Goal: Information Seeking & Learning: Learn about a topic

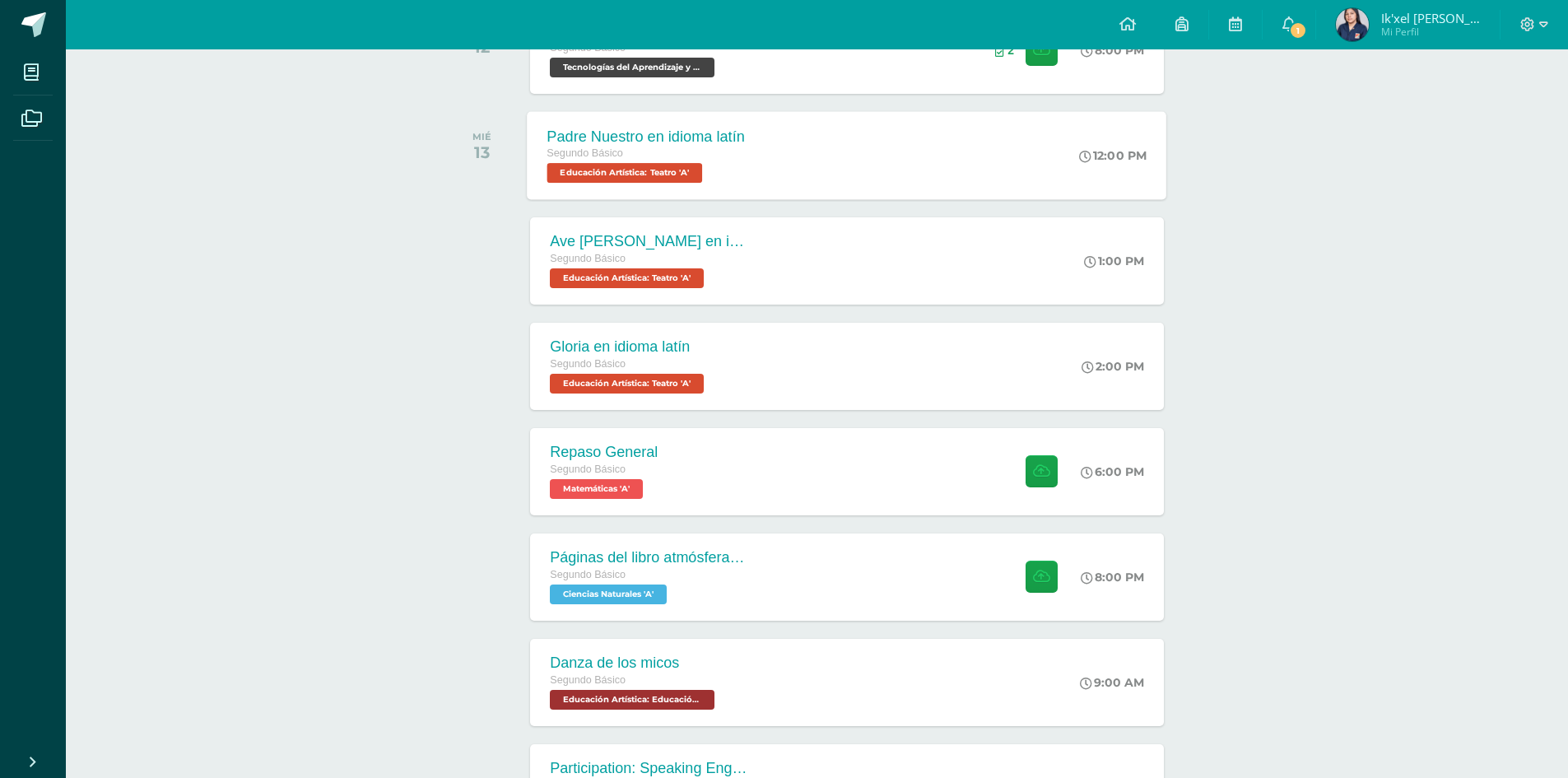
scroll to position [348, 0]
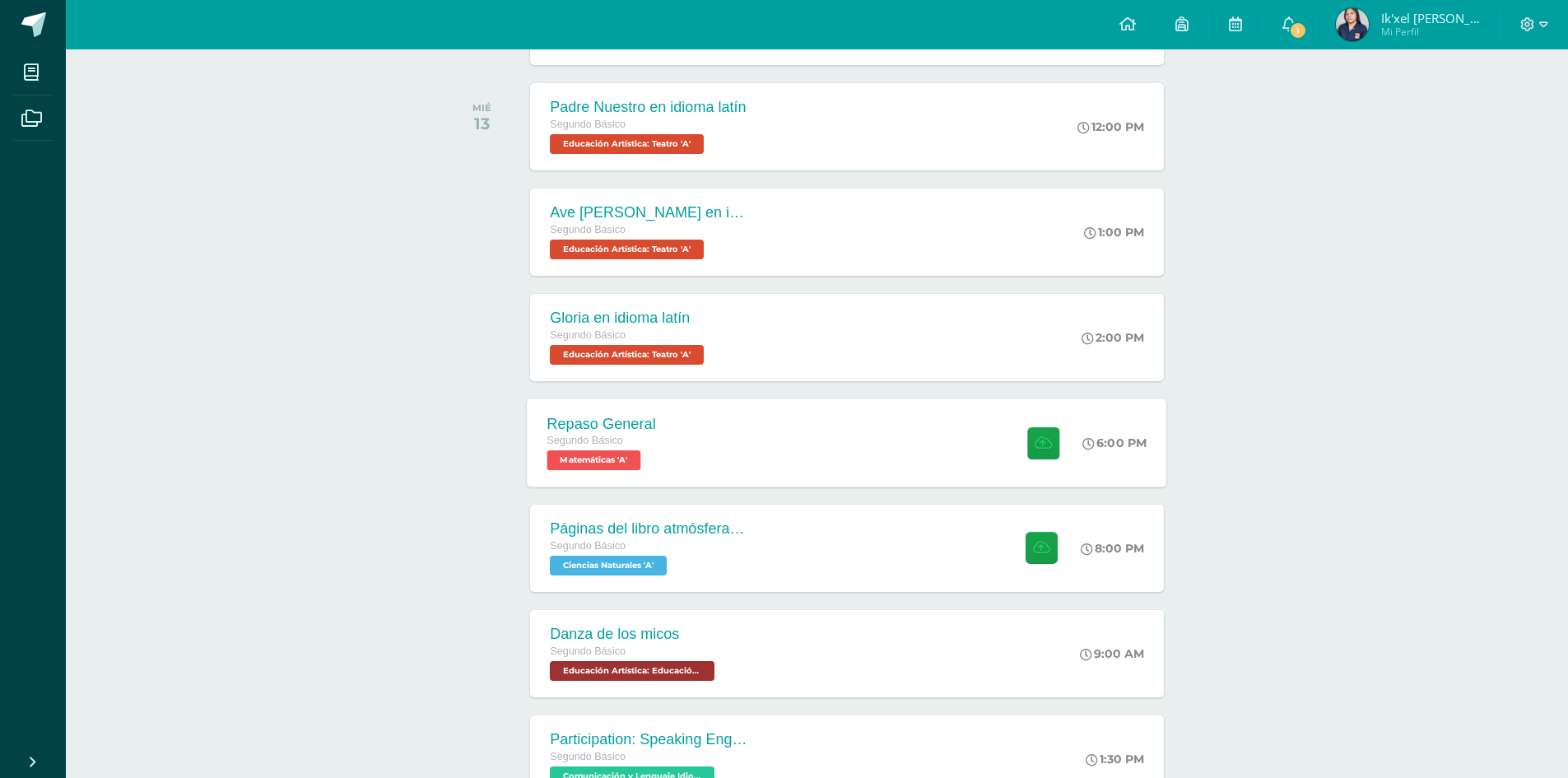
click at [714, 456] on div "Repaso General Segundo Básico Matemáticas 'A' 6:00 PM Repaso General Matemáticas" at bounding box center [847, 443] width 639 height 88
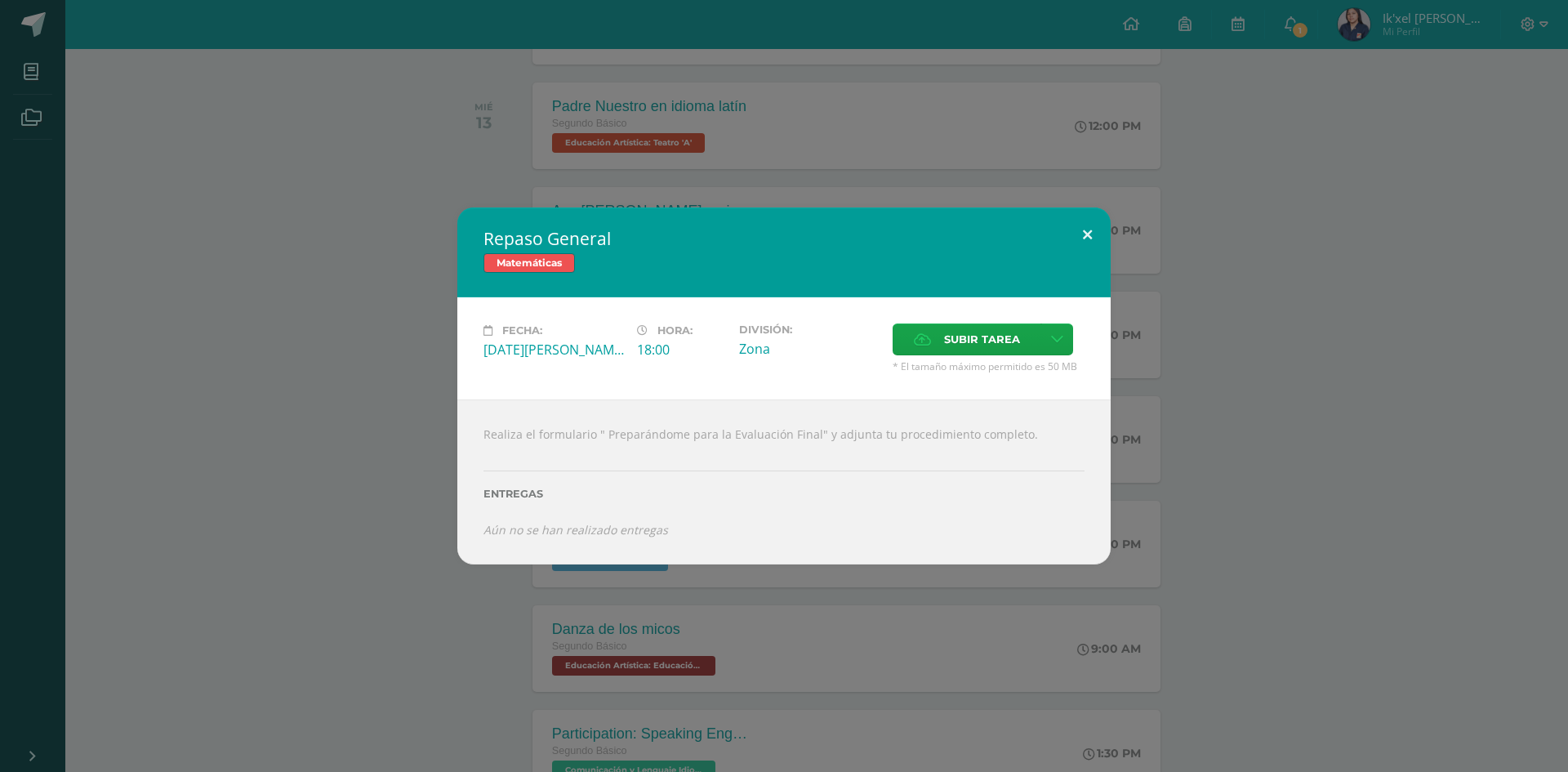
click at [1066, 244] on button at bounding box center [1087, 235] width 46 height 56
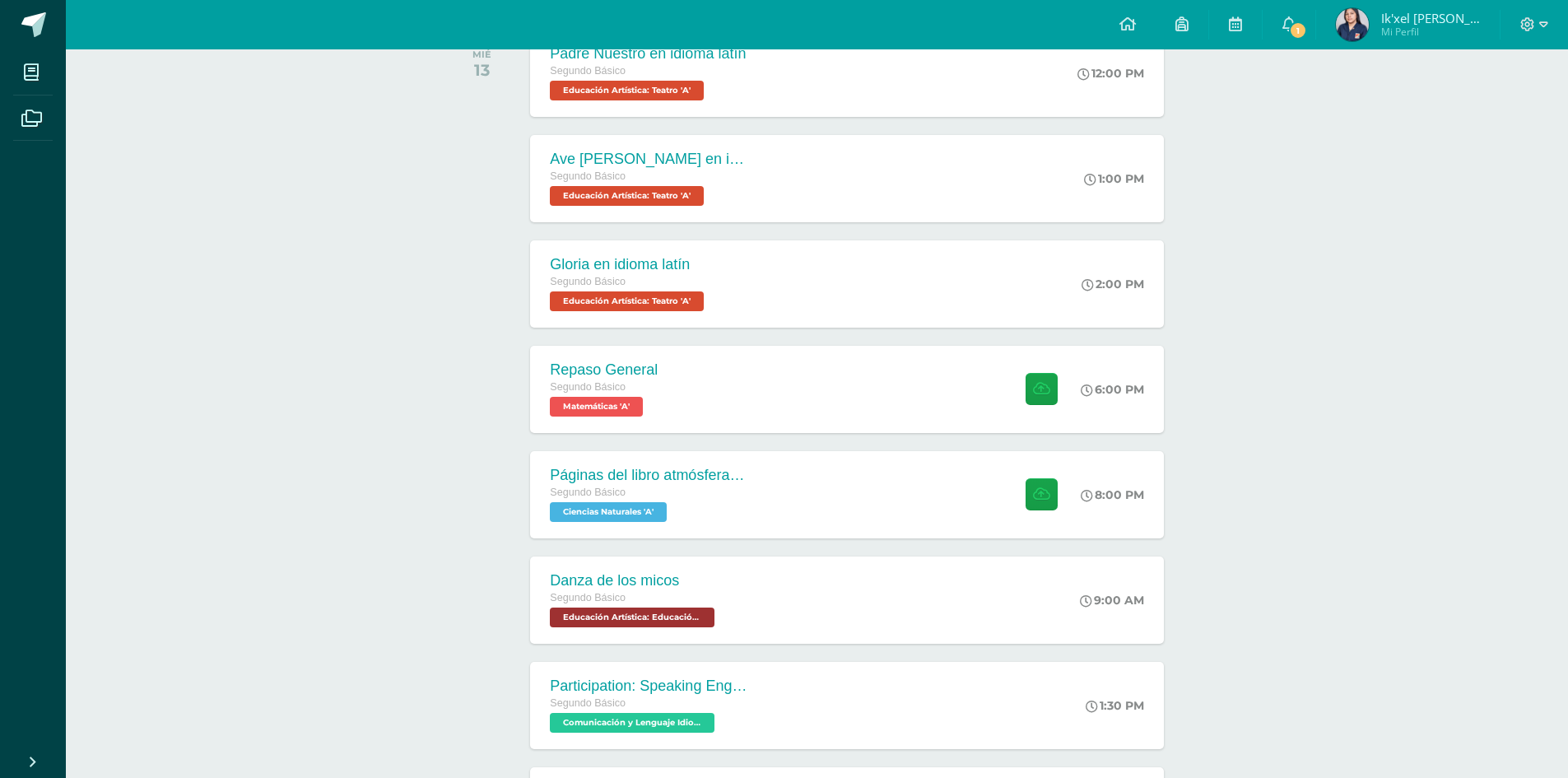
scroll to position [513, 0]
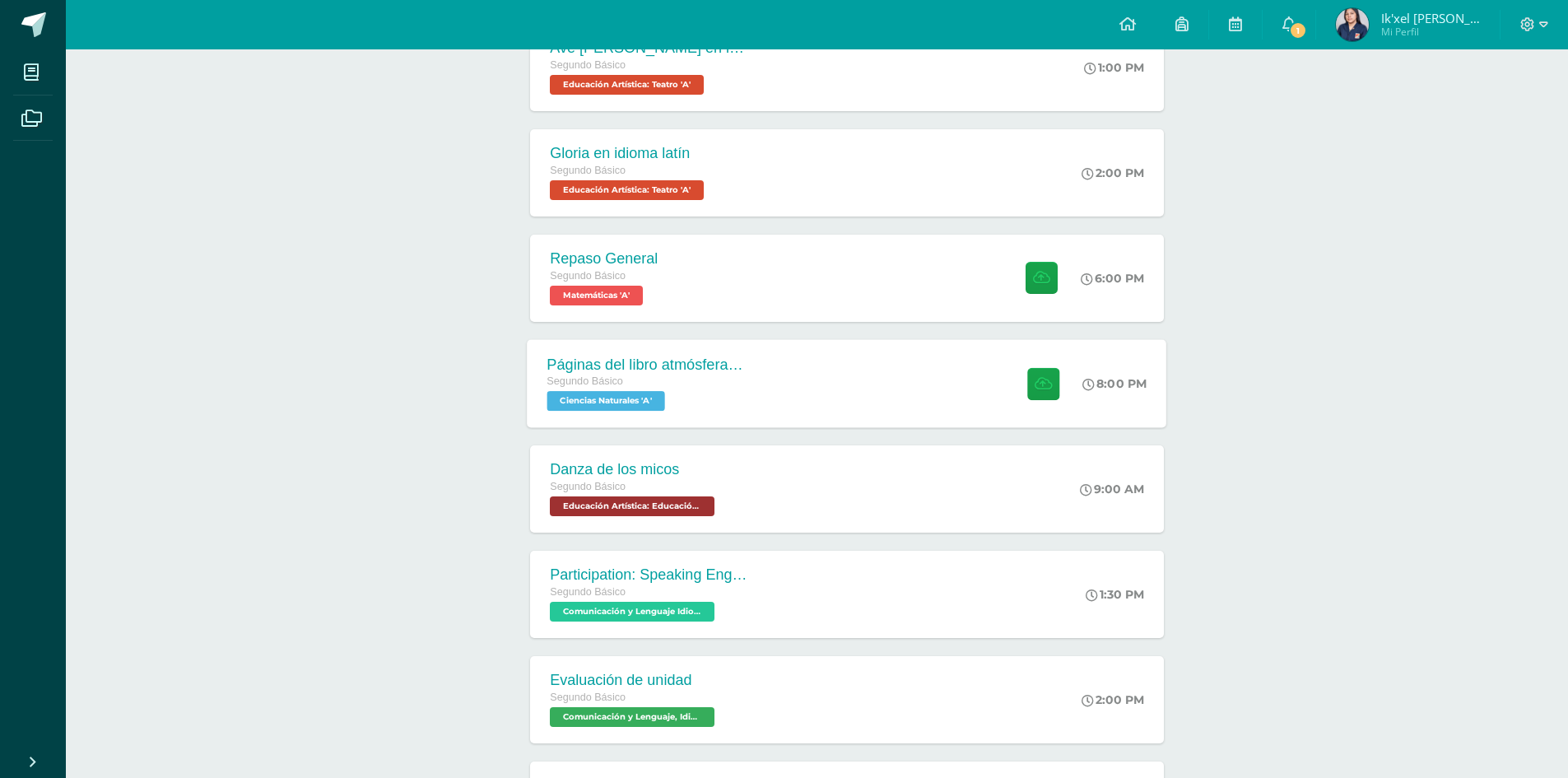
click at [651, 387] on div "Segundo Básico" at bounding box center [646, 382] width 200 height 18
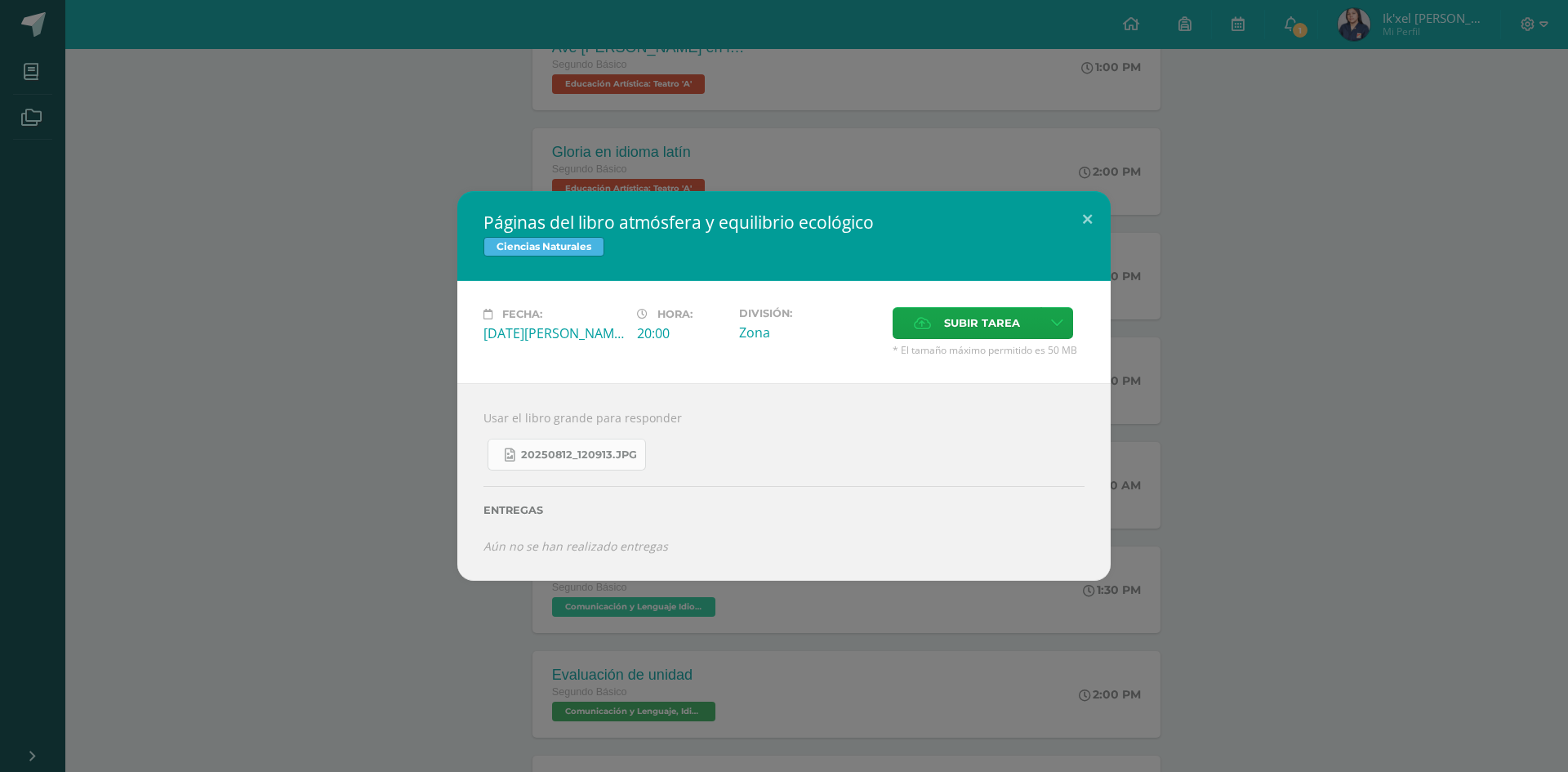
click at [543, 445] on link "20250812_120913.jpg" at bounding box center [567, 455] width 159 height 32
click at [1111, 213] on div "Páginas del libro atmósfera y equilibrio ecológico Ciencias Naturales Fecha: Mi…" at bounding box center [784, 385] width 1555 height 389
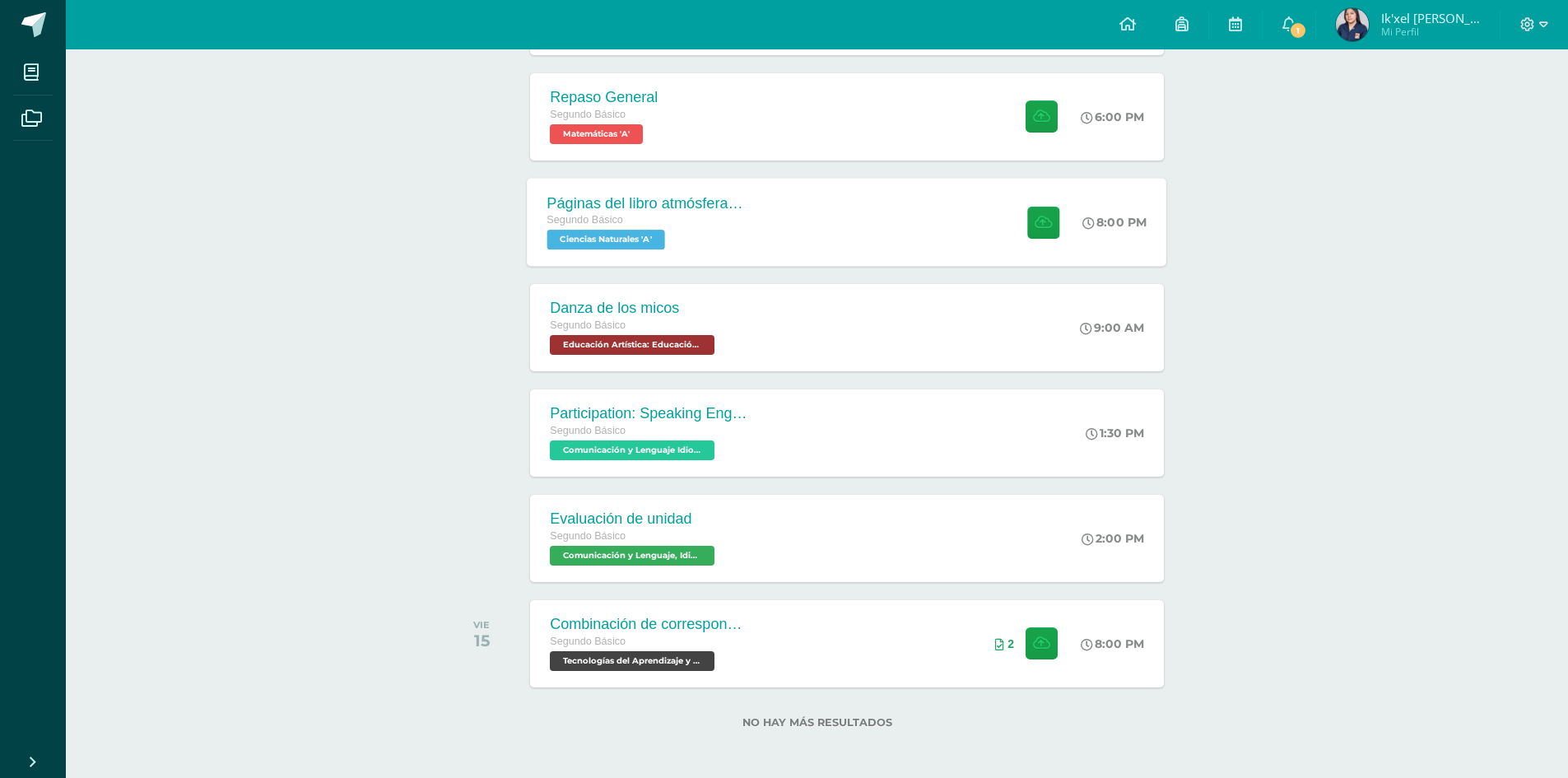
scroll to position [677, 0]
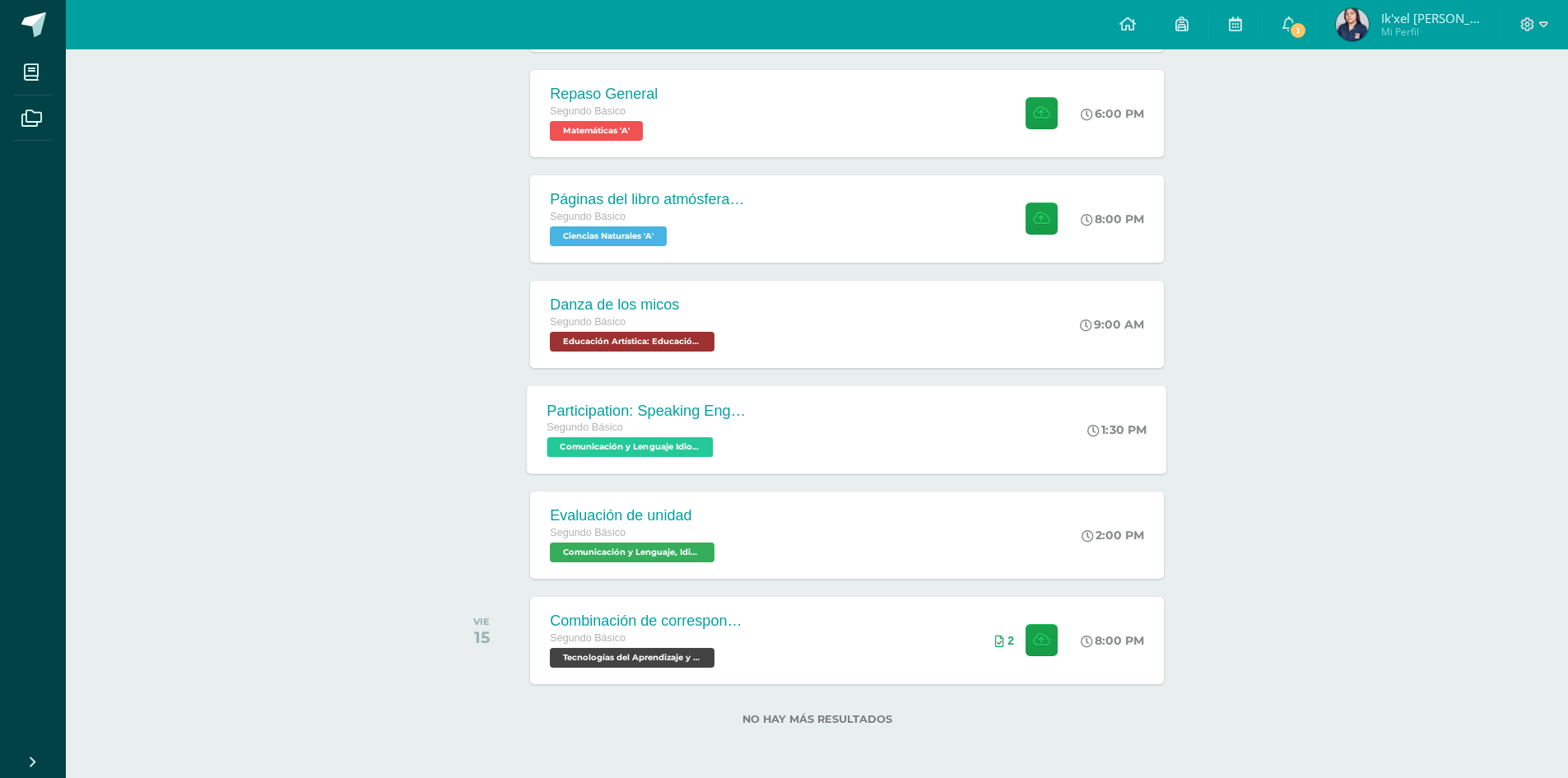
click at [889, 460] on div "Participation: Speaking English Segundo Básico Comunicación y Lenguaje Idioma E…" at bounding box center [847, 430] width 639 height 88
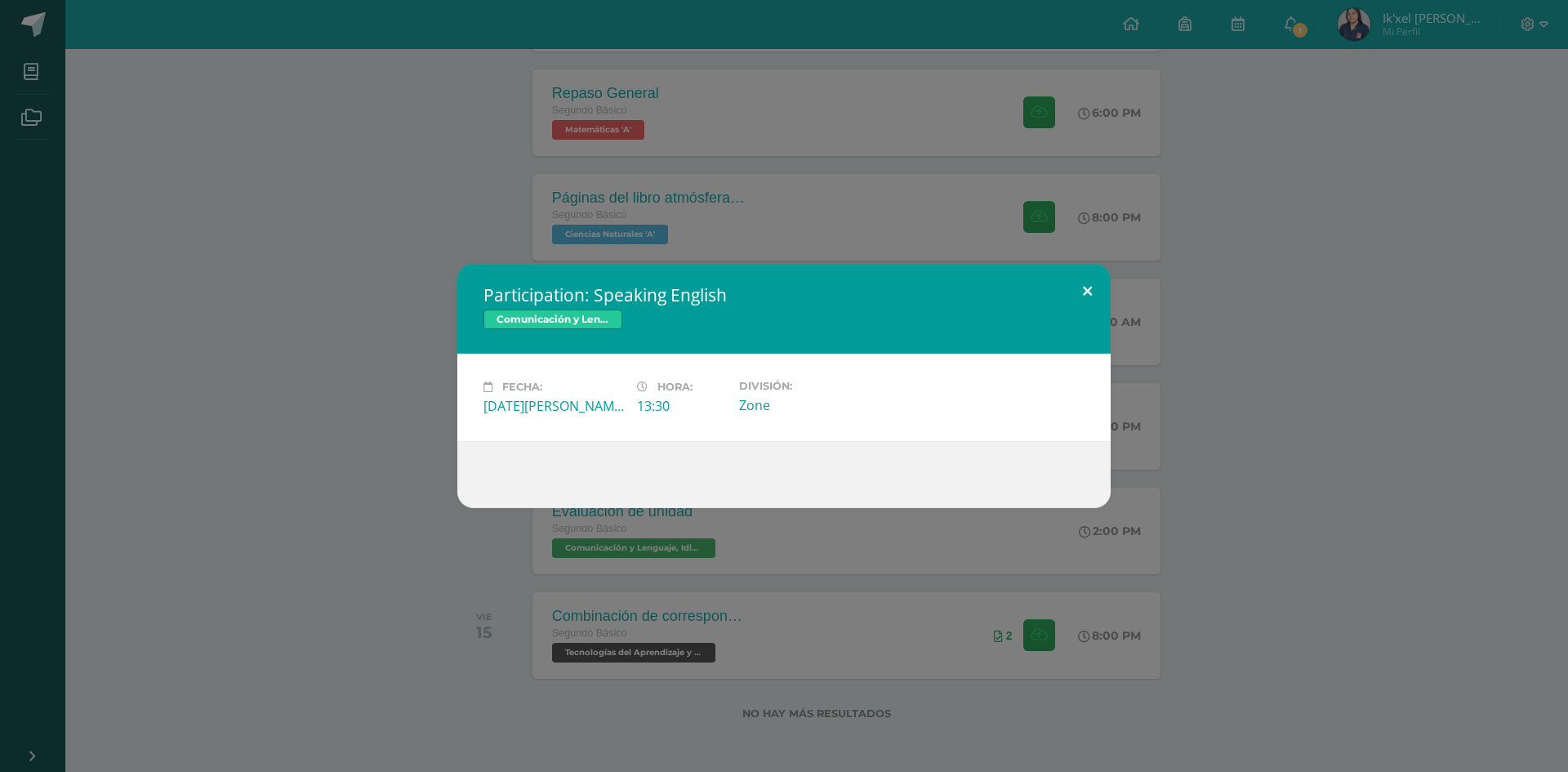
click at [1072, 284] on button at bounding box center [1087, 292] width 46 height 56
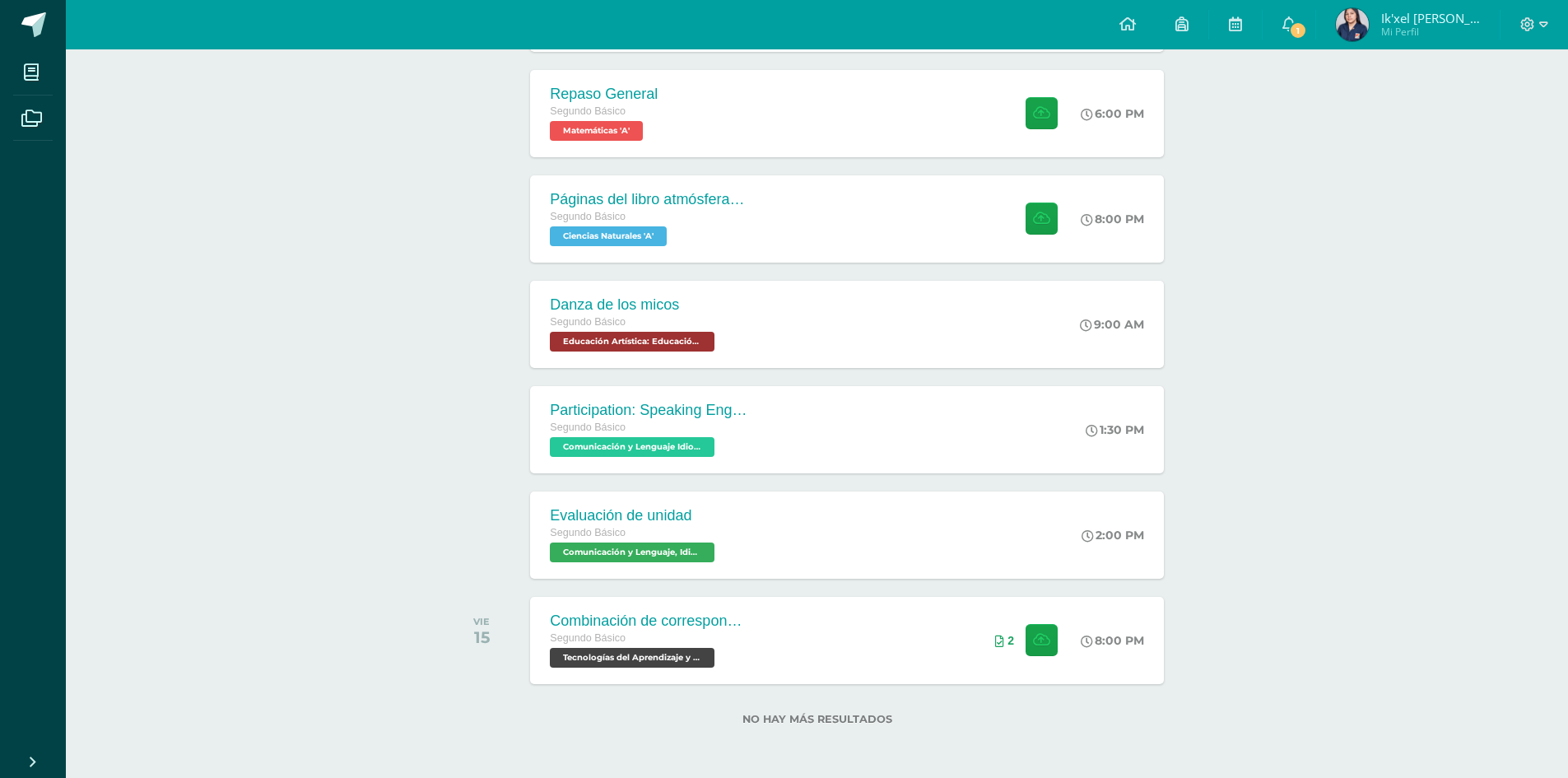
click at [864, 545] on div "Evaluación de unidad Segundo Básico Comunicación y Lenguaje, Idioma Español 'A'…" at bounding box center [846, 535] width 633 height 87
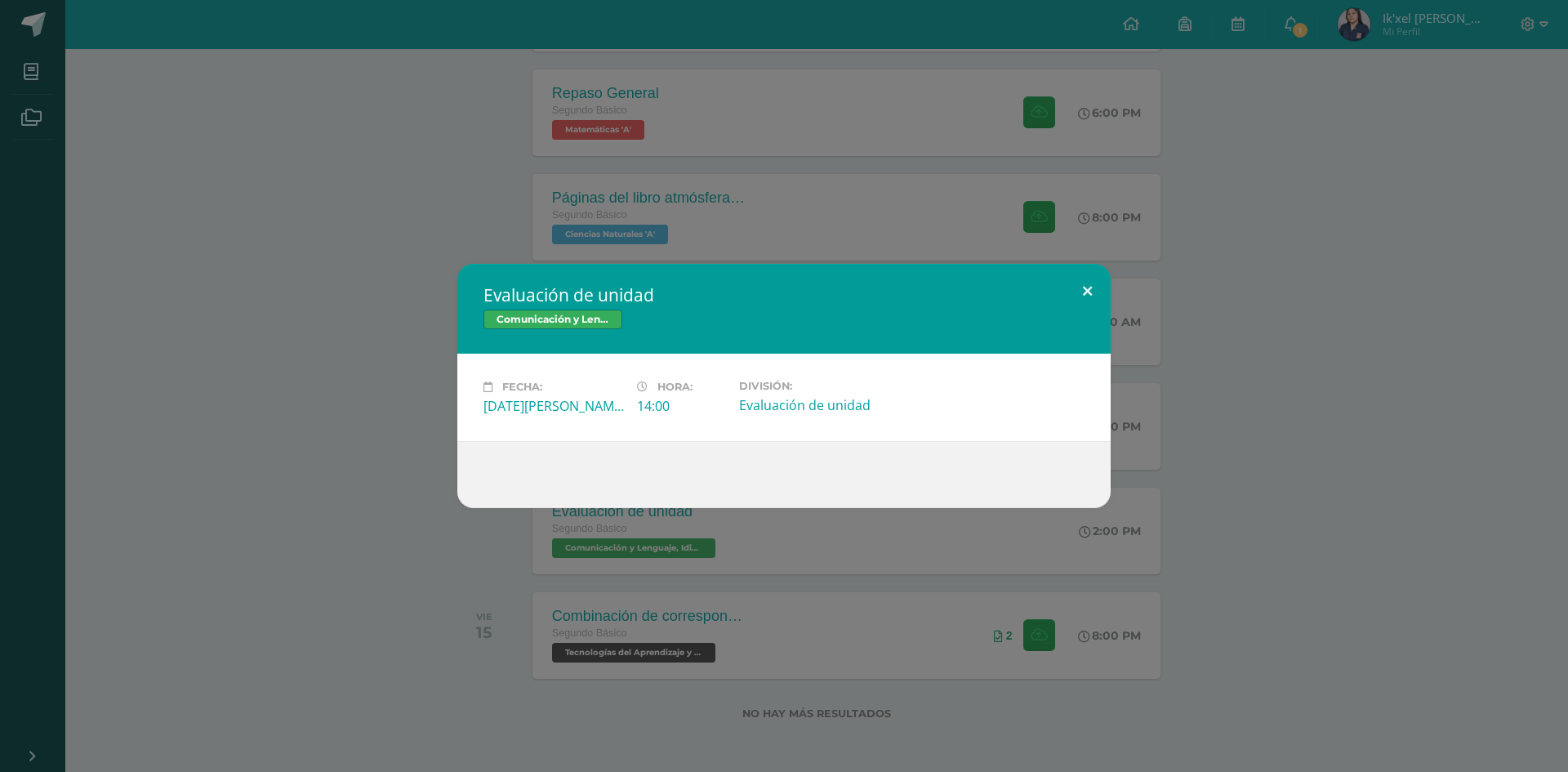
click at [1078, 285] on button at bounding box center [1087, 292] width 46 height 56
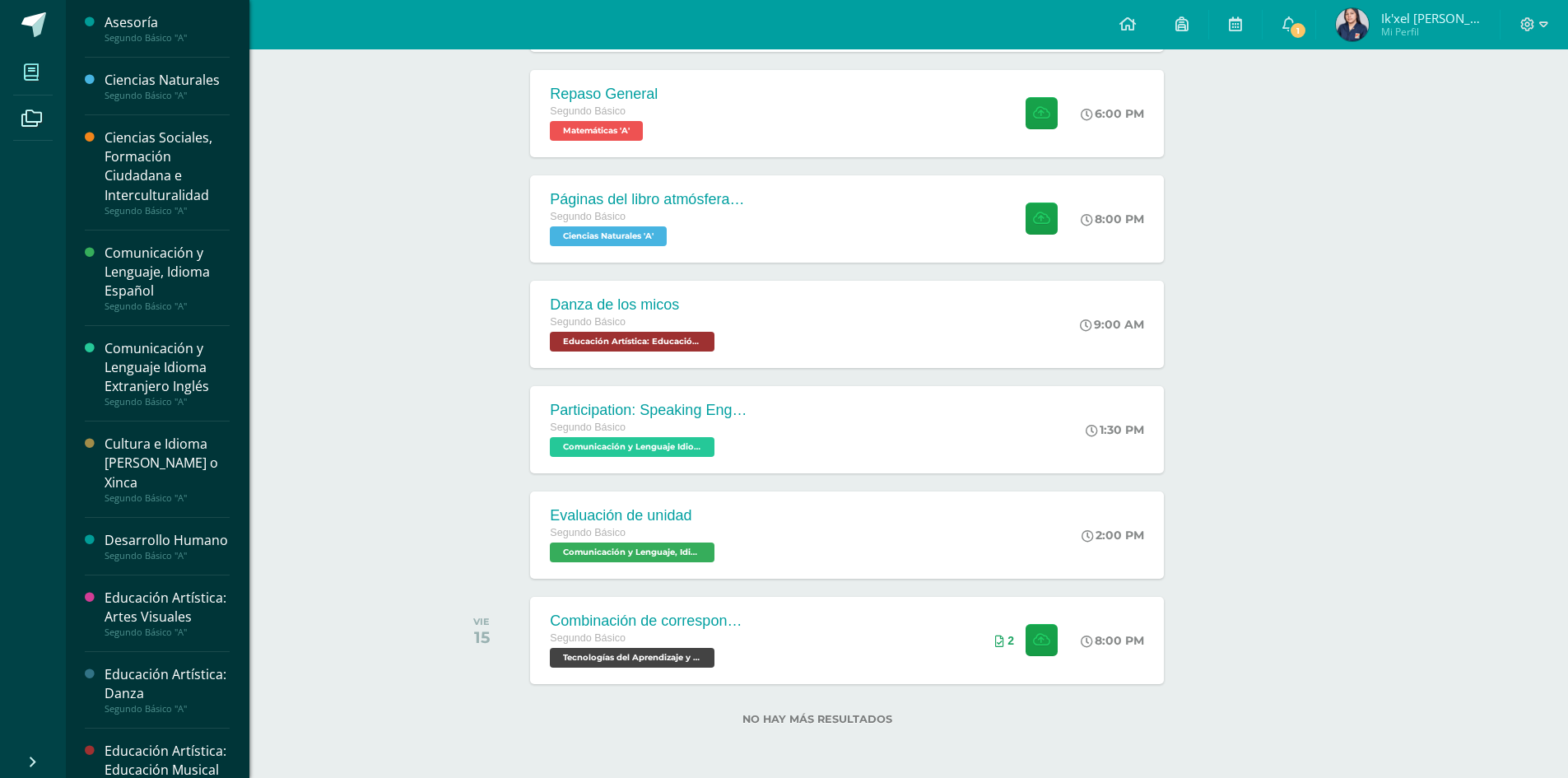
click at [38, 71] on icon at bounding box center [31, 72] width 15 height 16
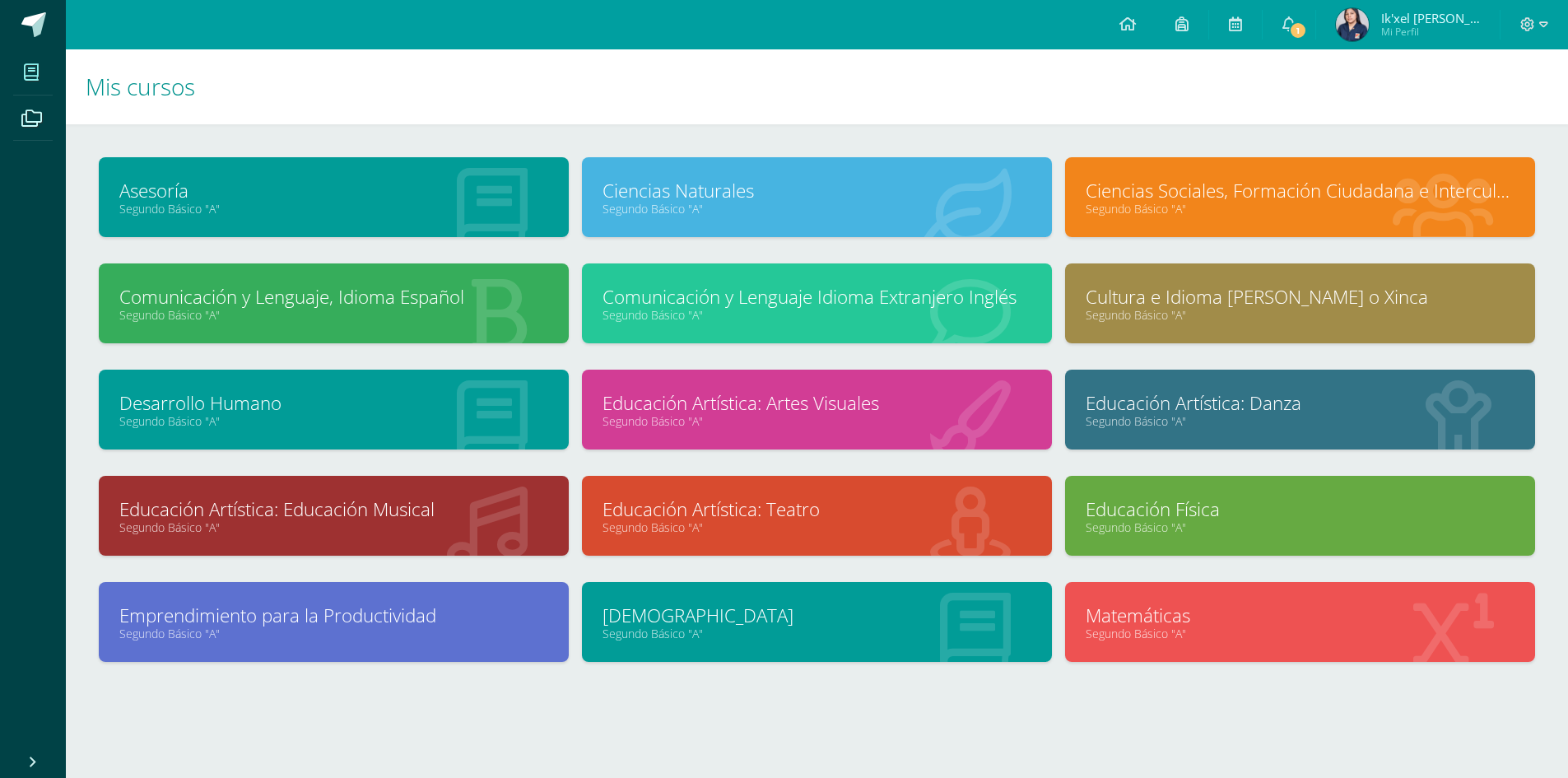
click at [742, 183] on link "Ciencias Naturales" at bounding box center [816, 191] width 429 height 26
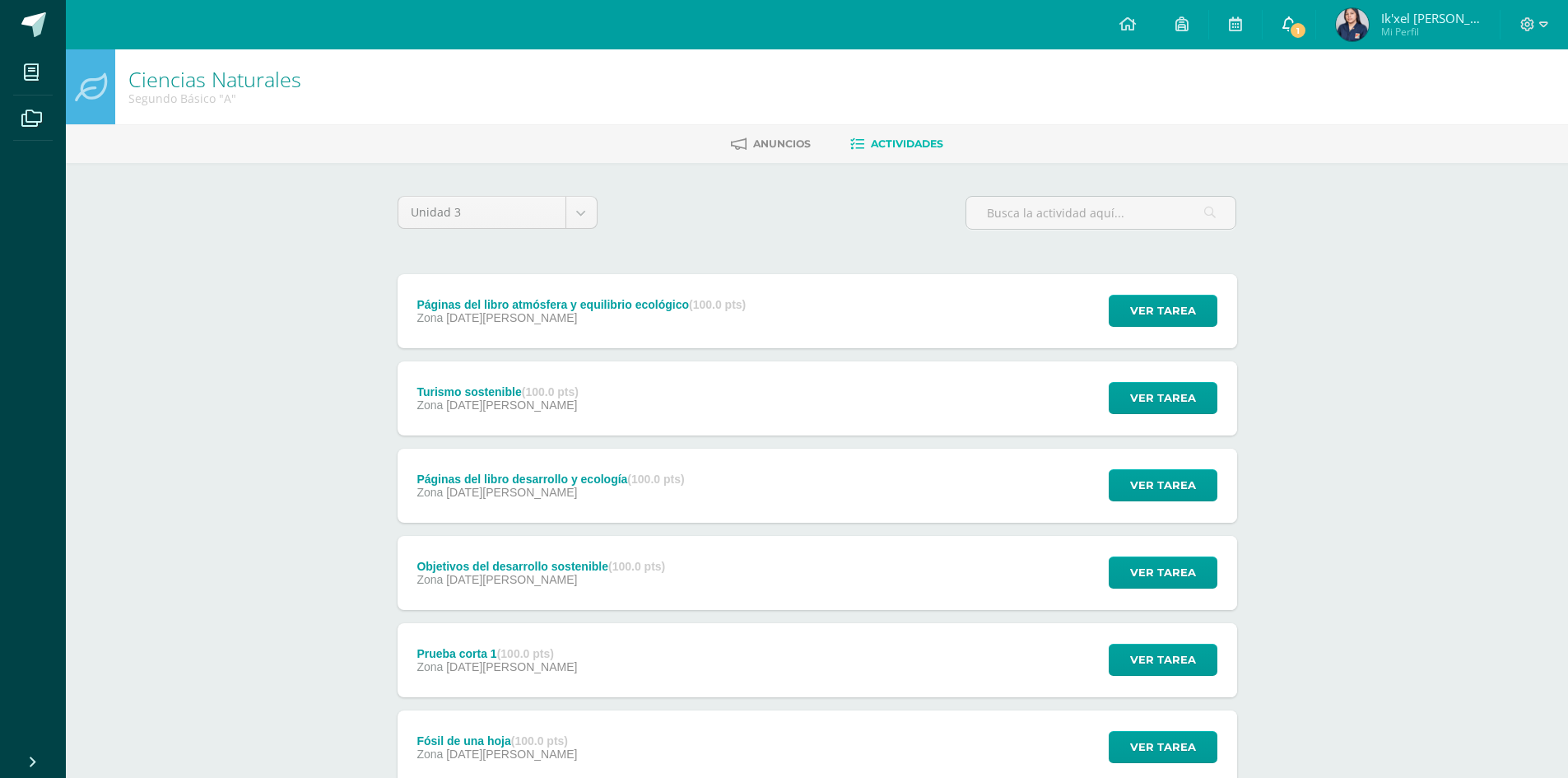
click at [1293, 19] on icon at bounding box center [1288, 23] width 13 height 15
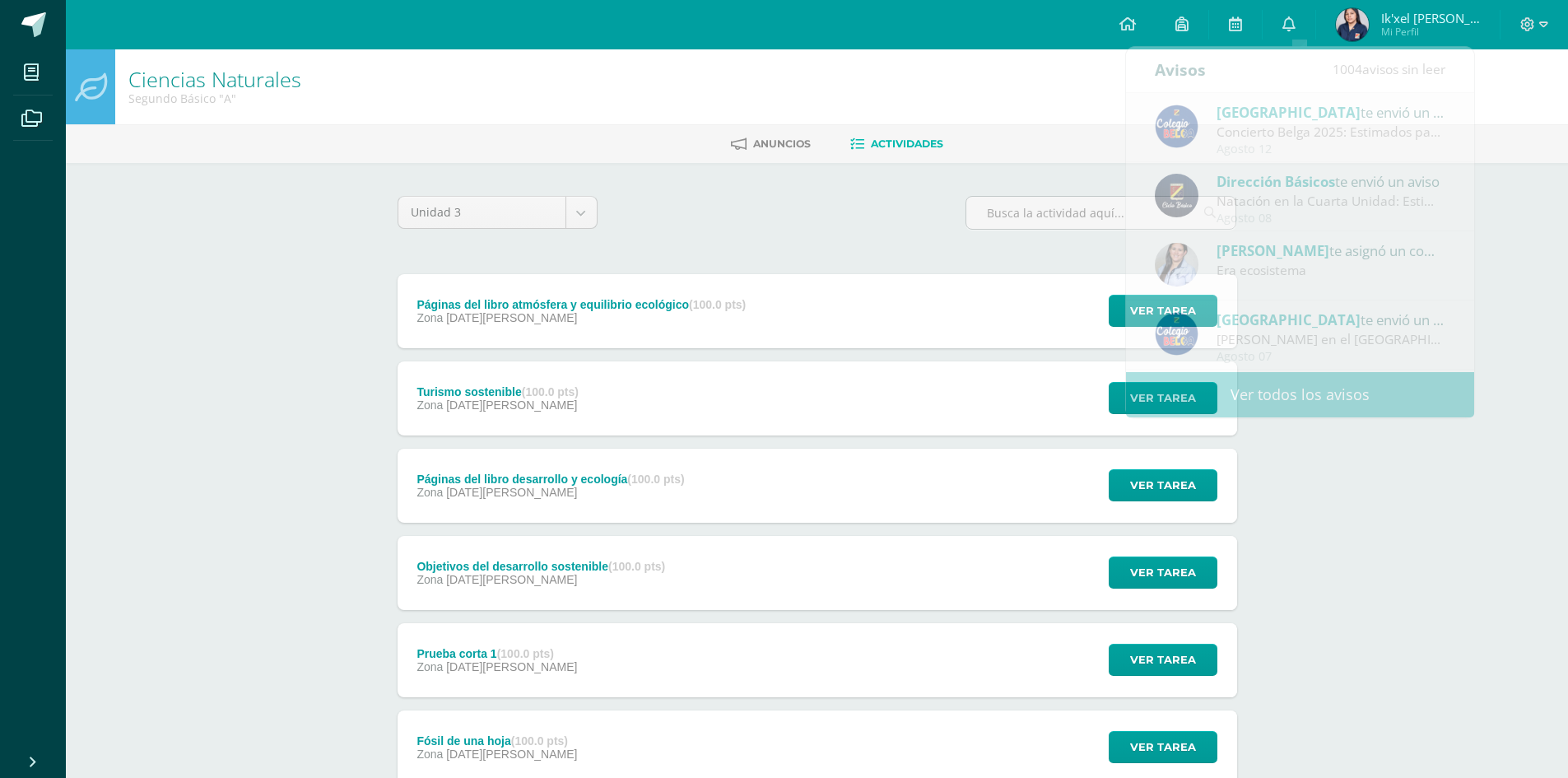
click at [841, 165] on div "Unidad 3 Unidad 1 Unidad 2 Unidad 3 Unidad 4 Páginas del libro atmósfera y equi…" at bounding box center [817, 700] width 905 height 1075
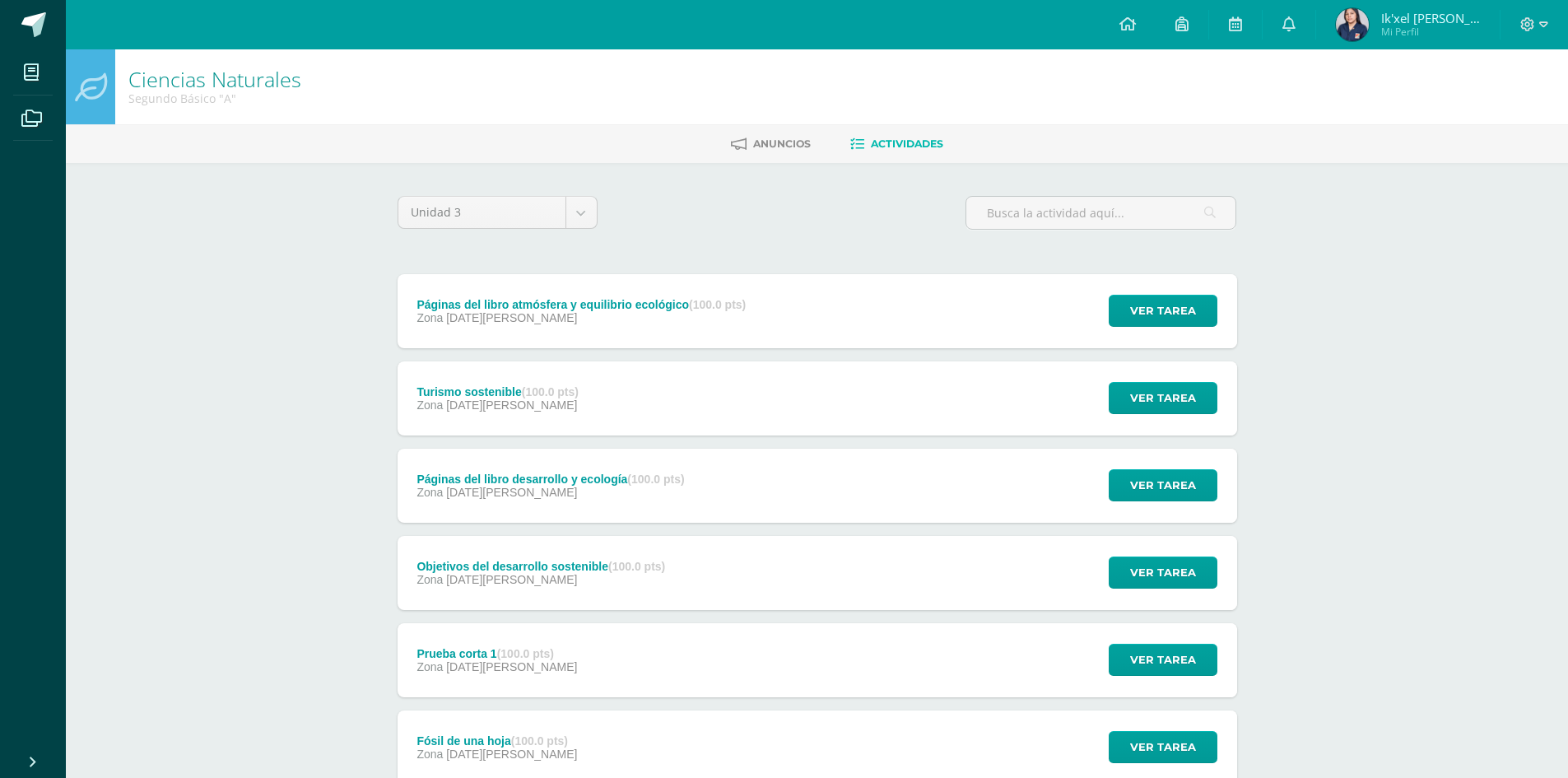
click at [676, 768] on div "Fósil de una hoja (100.0 pts) Zona [DATE][PERSON_NAME] Ver tarea Fósil de una h…" at bounding box center [817, 748] width 840 height 74
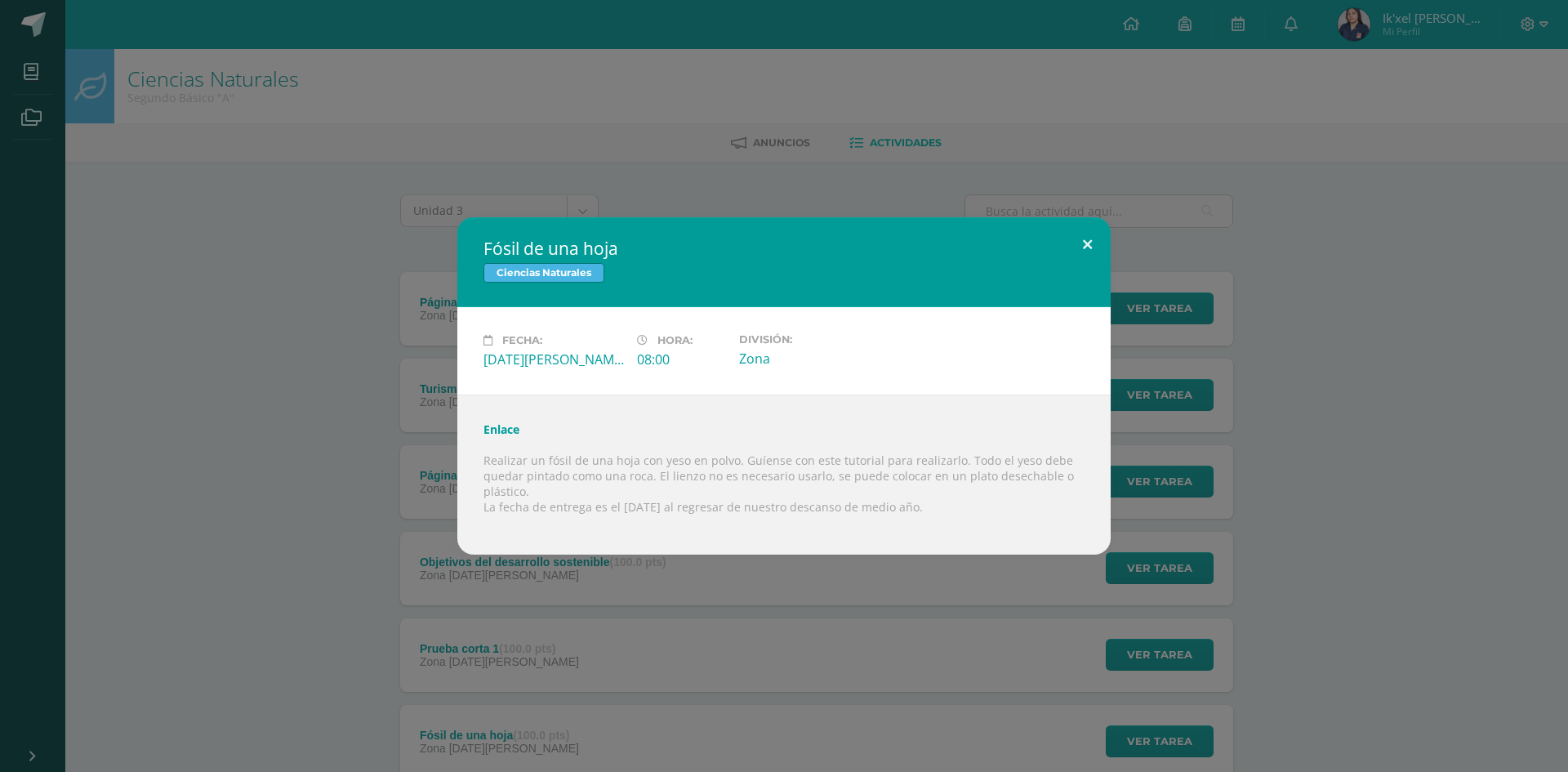
click at [1070, 238] on button at bounding box center [1087, 244] width 46 height 56
